Goal: Obtain resource: Download file/media

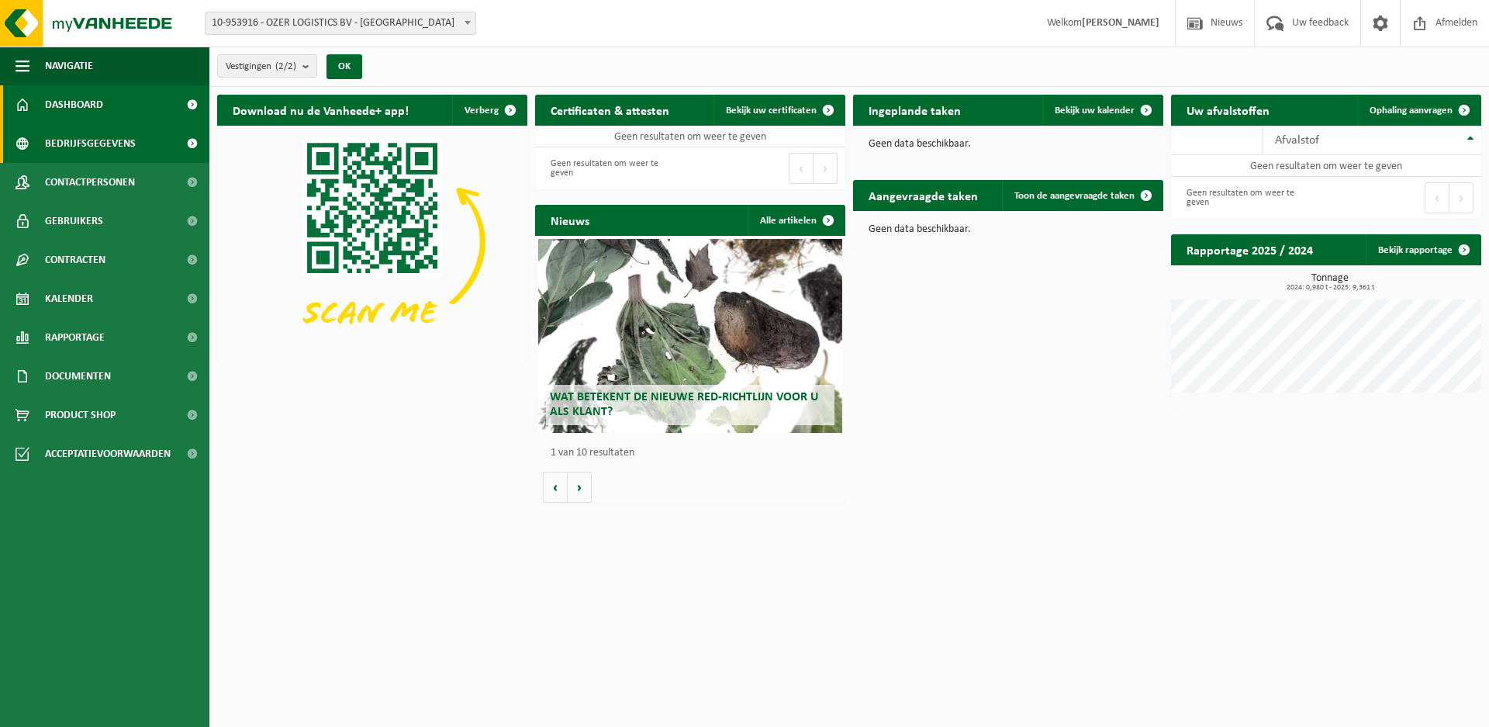
click at [85, 137] on span "Bedrijfsgegevens" at bounding box center [90, 143] width 91 height 39
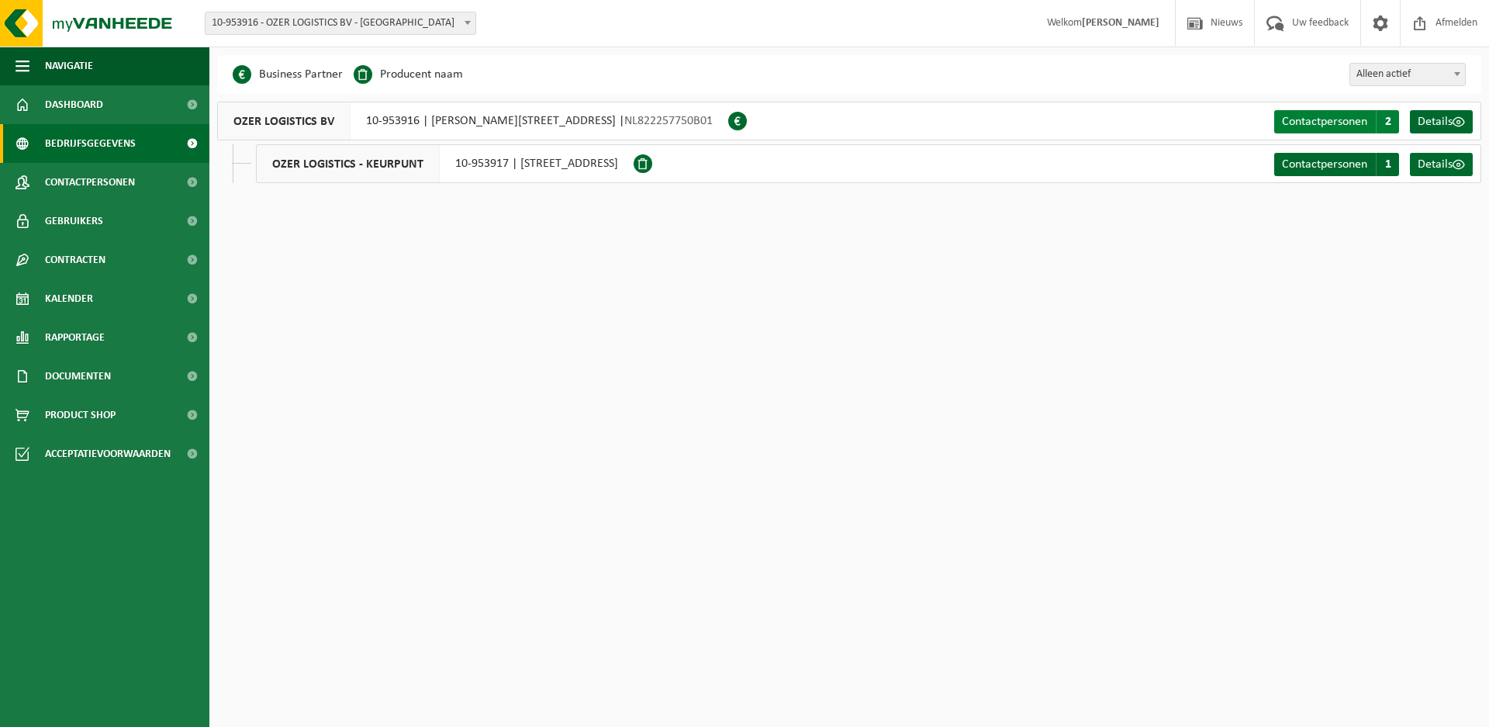
click at [1382, 126] on span "2" at bounding box center [1387, 121] width 23 height 23
click at [91, 375] on span "Documenten" at bounding box center [78, 376] width 66 height 39
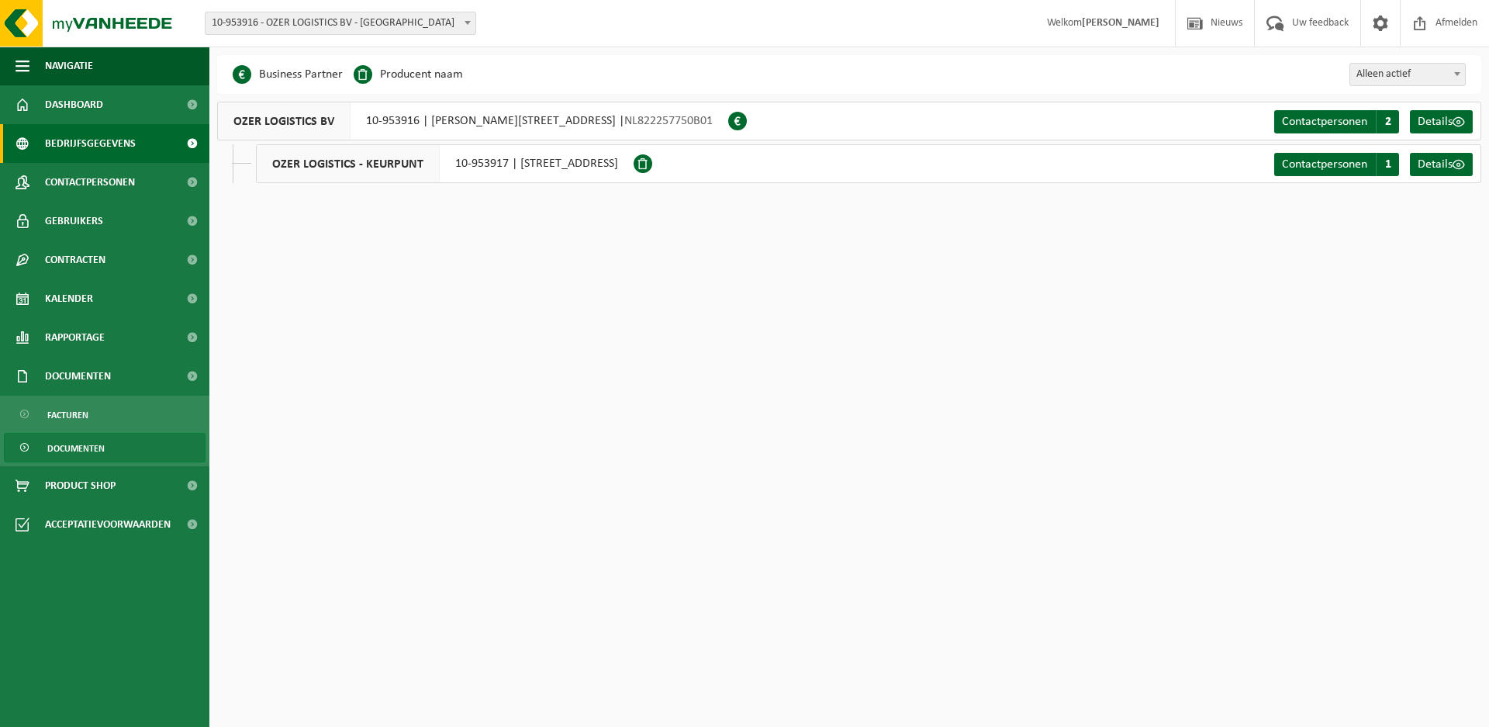
click at [79, 451] on span "Documenten" at bounding box center [75, 447] width 57 height 29
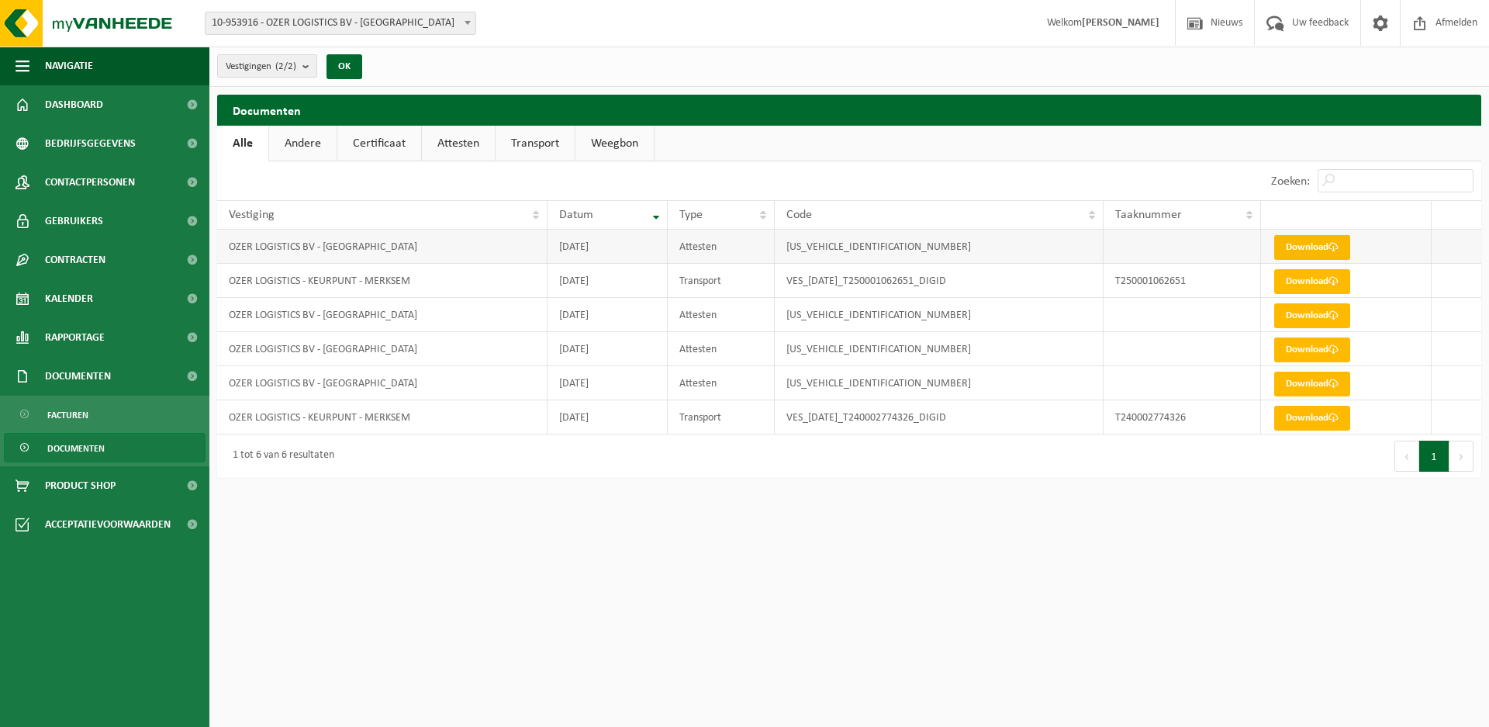
click at [1316, 247] on link "Download" at bounding box center [1312, 247] width 76 height 25
click at [1302, 282] on link "Download" at bounding box center [1312, 281] width 76 height 25
